Goal: Find specific page/section: Find specific page/section

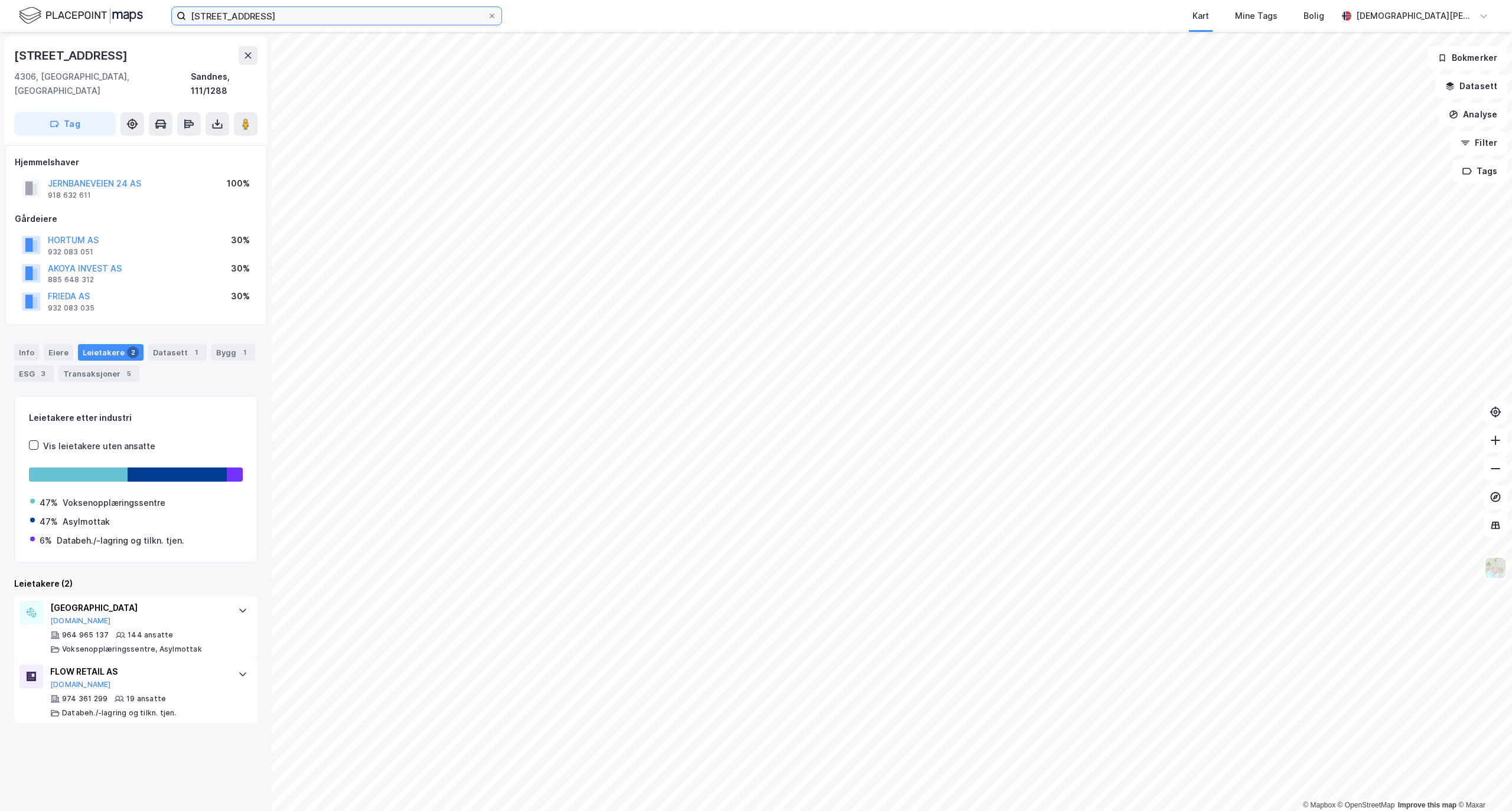
click at [339, 10] on input "[STREET_ADDRESS]" at bounding box center [336, 16] width 301 height 17
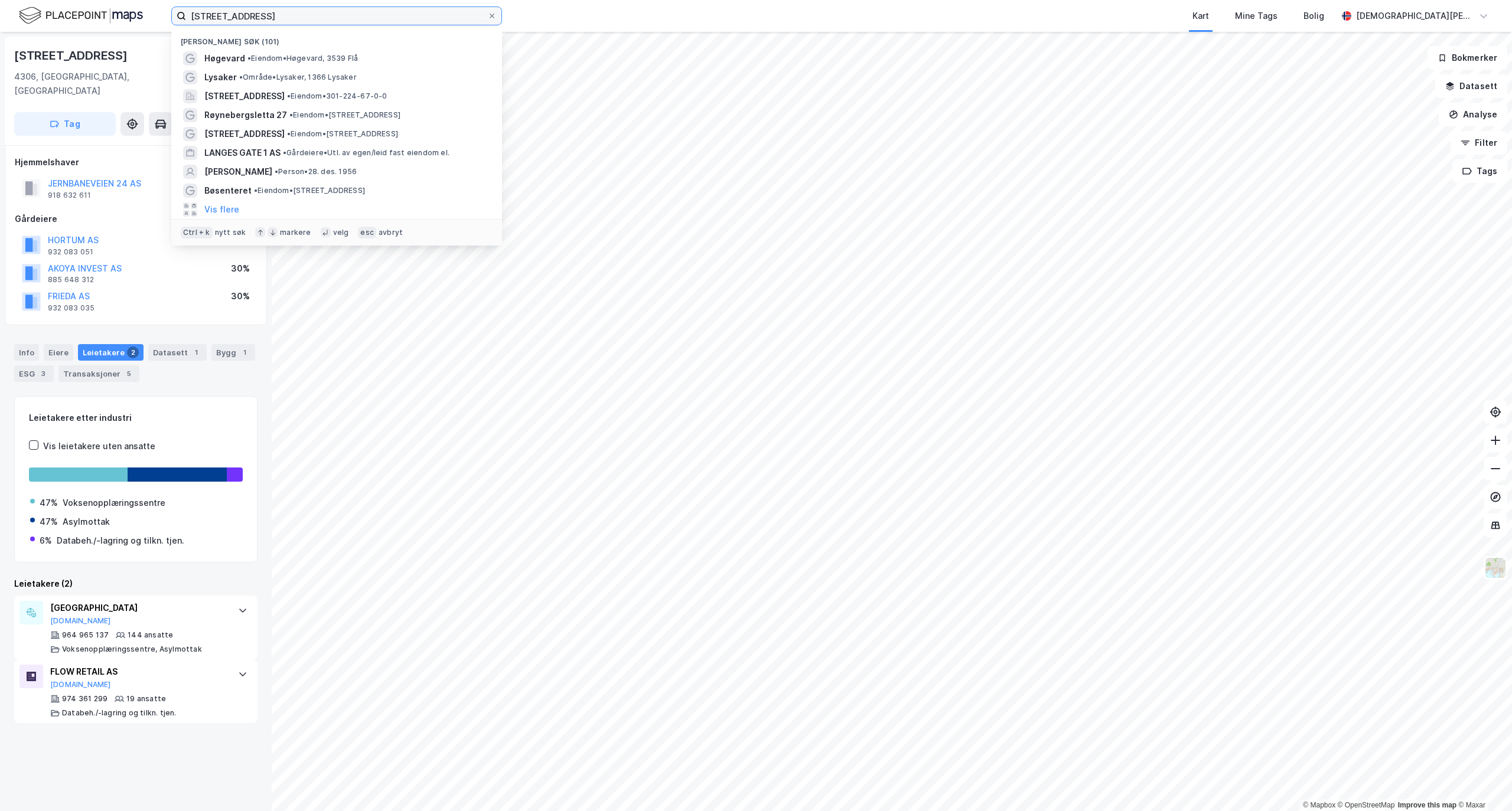
click at [339, 10] on input "[STREET_ADDRESS]" at bounding box center [336, 16] width 301 height 17
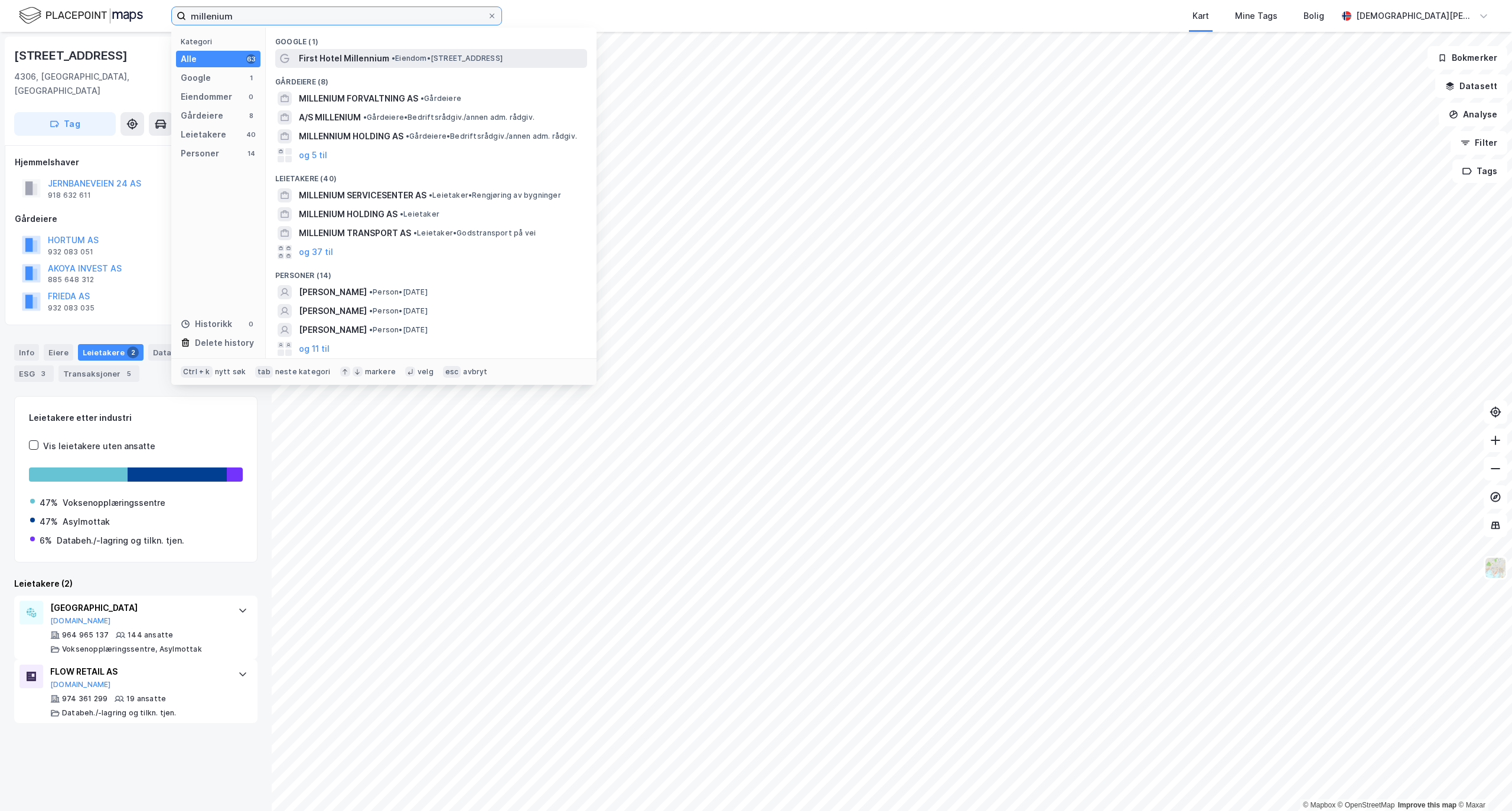
type input "millenium"
click at [392, 54] on span "•" at bounding box center [393, 58] width 4 height 9
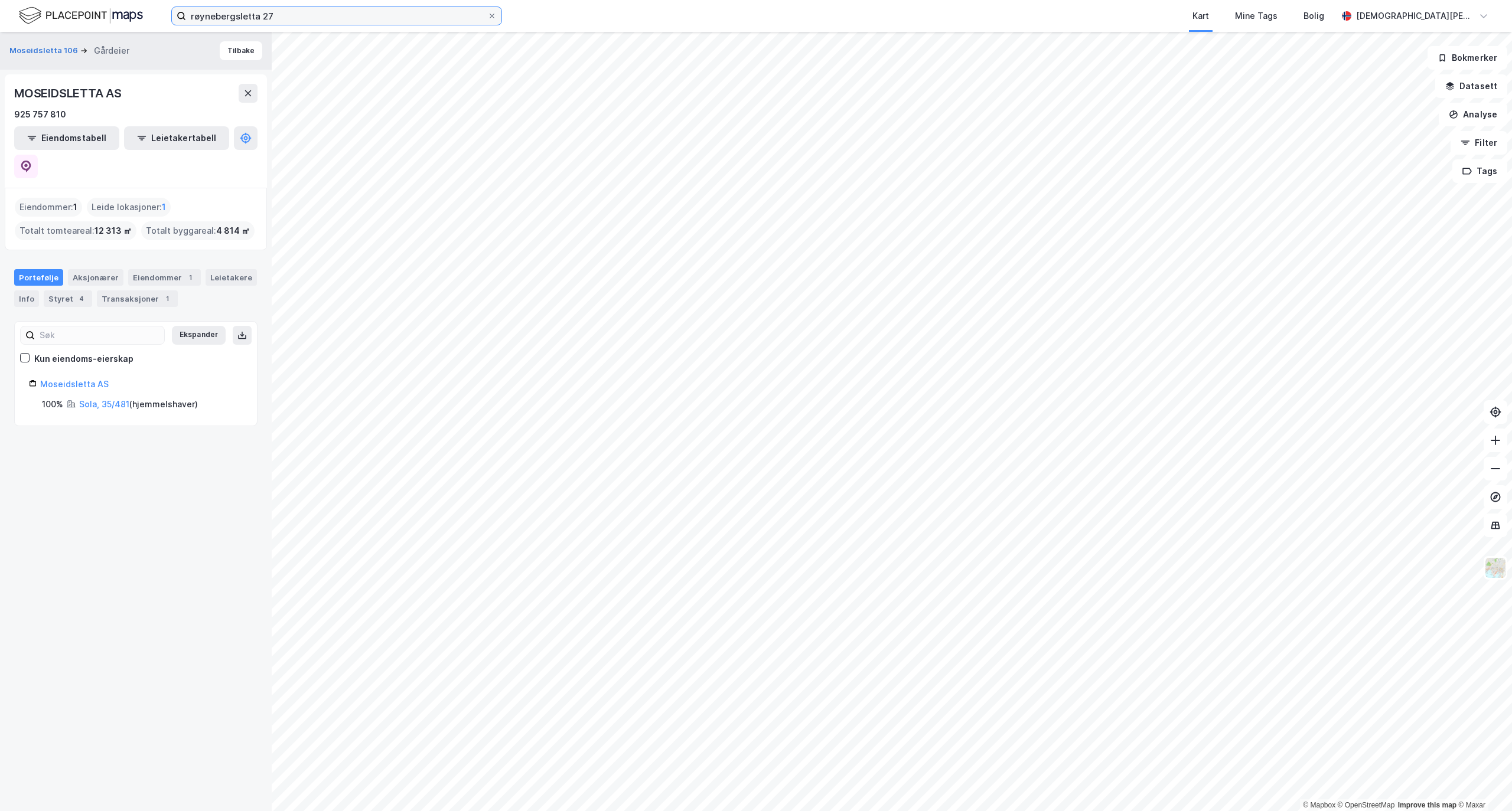
click at [305, 17] on input "røynebergsletta 27" at bounding box center [336, 16] width 301 height 17
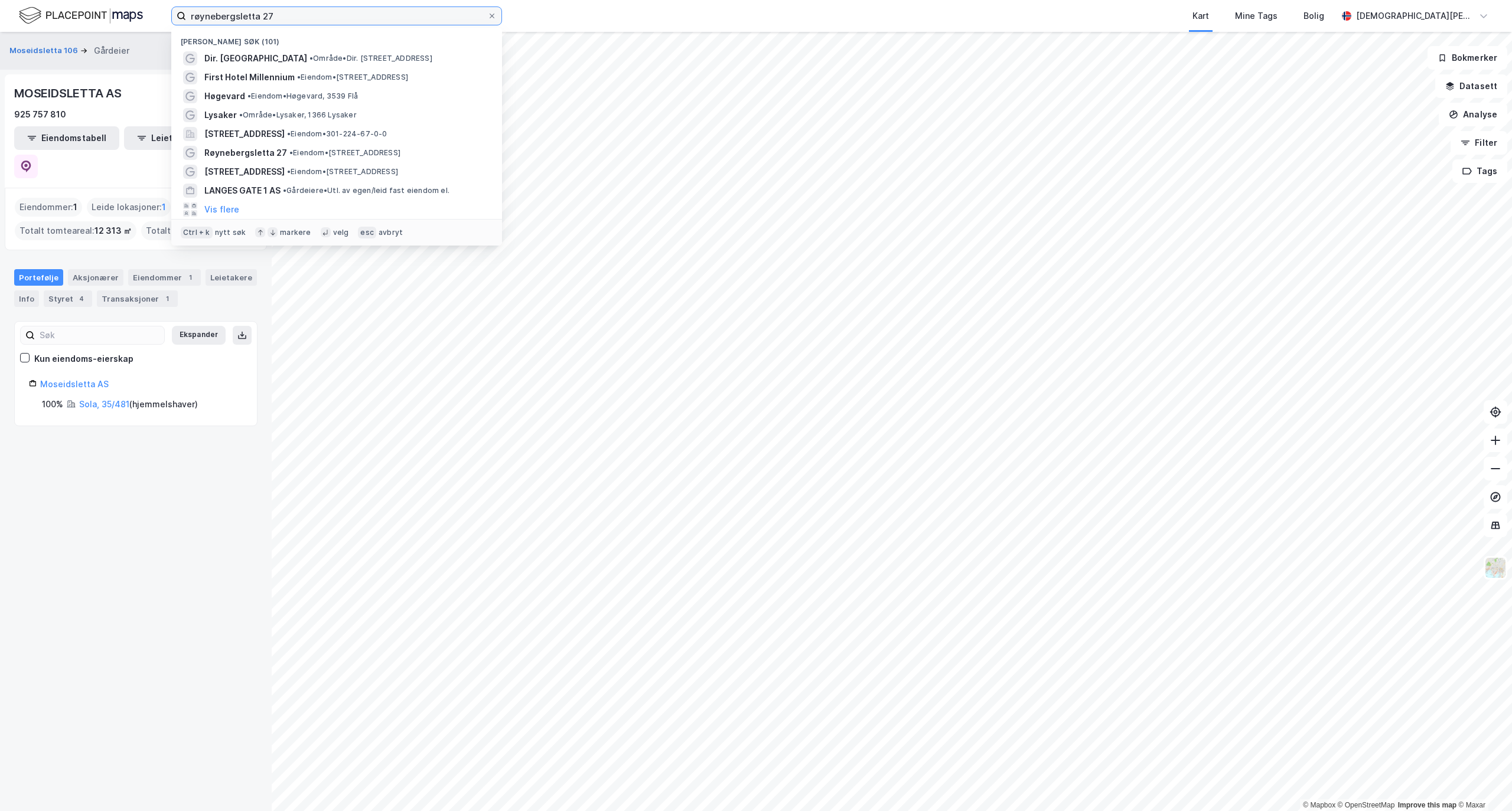
click at [305, 17] on input "røynebergsletta 27" at bounding box center [336, 16] width 301 height 17
click at [305, 17] on input "n" at bounding box center [336, 16] width 301 height 17
type input "n"
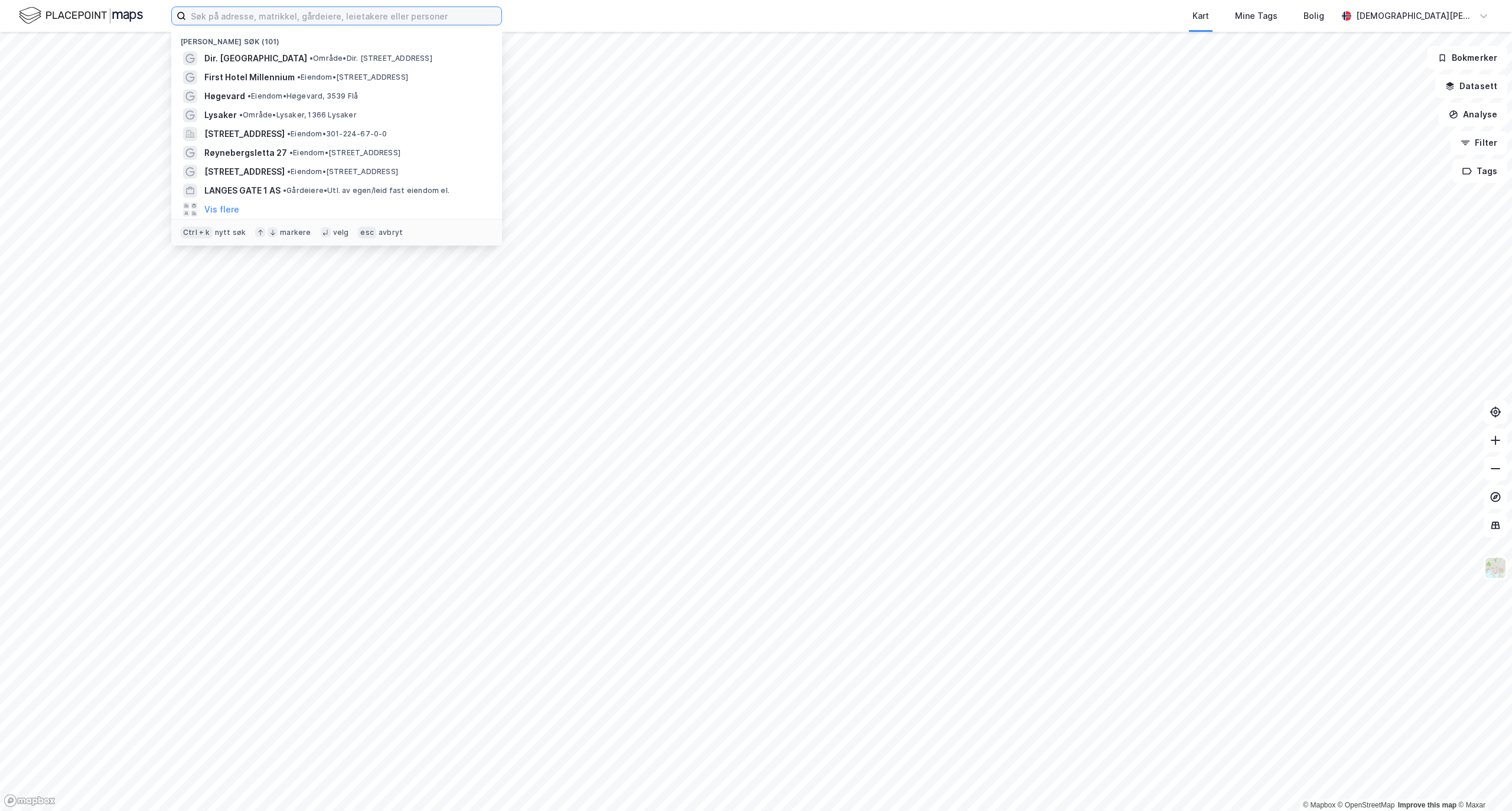
click at [234, 17] on input at bounding box center [343, 16] width 316 height 17
click at [265, 17] on input at bounding box center [343, 16] width 316 height 17
click at [277, 15] on input at bounding box center [343, 16] width 316 height 17
